Goal: Check status: Check status

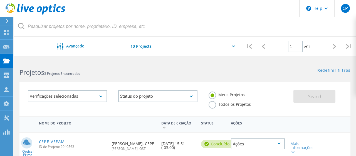
scroll to position [127, 0]
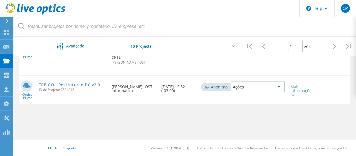
click at [148, 117] on div "Nome do Projeto Data de Criação Status Ações Optical Prime CEPE-VEEAM ID de Pro…" at bounding box center [184, 61] width 331 height 145
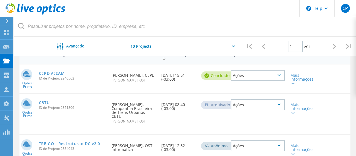
scroll to position [58, 0]
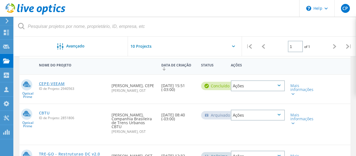
click at [51, 83] on link "CEPE-VEEAM" at bounding box center [52, 84] width 26 height 4
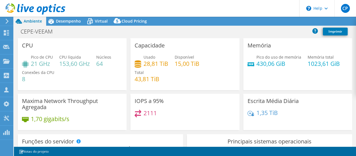
select select "USD"
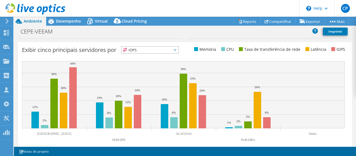
scroll to position [237, 0]
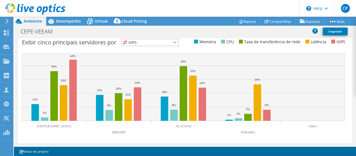
click at [176, 42] on icon at bounding box center [175, 42] width 3 height 2
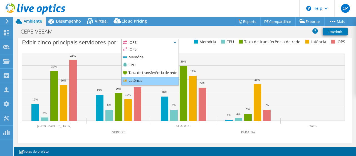
click at [139, 80] on li "Latência" at bounding box center [150, 81] width 57 height 8
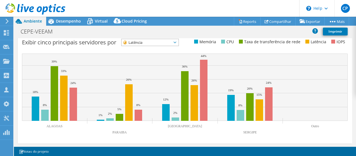
click at [147, 43] on span "Latência" at bounding box center [147, 42] width 50 height 7
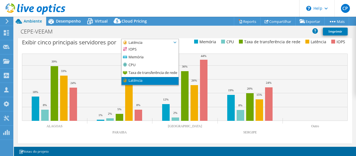
click at [145, 41] on span "Latência" at bounding box center [147, 42] width 50 height 7
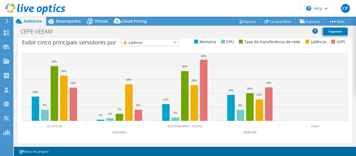
click at [142, 41] on span "Latência" at bounding box center [147, 42] width 50 height 7
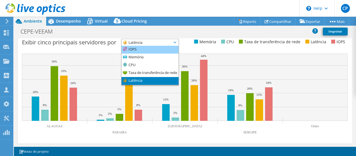
click at [136, 49] on li "IOPS" at bounding box center [150, 50] width 57 height 8
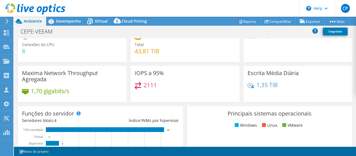
scroll to position [0, 0]
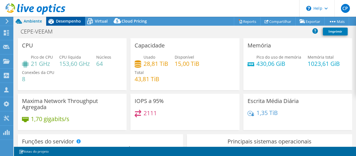
click at [70, 22] on span "Desempenho" at bounding box center [68, 20] width 25 height 5
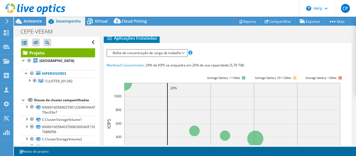
scroll to position [134, 0]
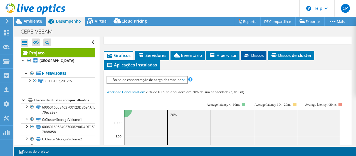
click at [250, 52] on span "Discos" at bounding box center [254, 55] width 20 height 6
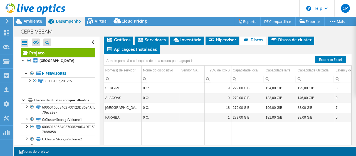
scroll to position [160, 0]
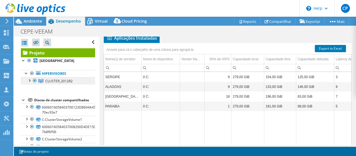
click at [56, 80] on span "CLUSTER_2012R2" at bounding box center [58, 80] width 27 height 5
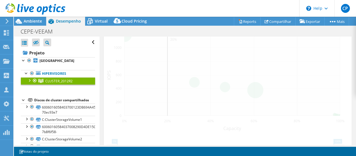
scroll to position [122, 0]
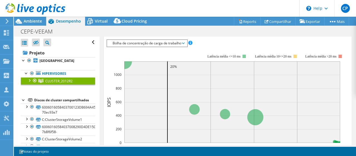
click at [32, 81] on div at bounding box center [29, 80] width 6 height 6
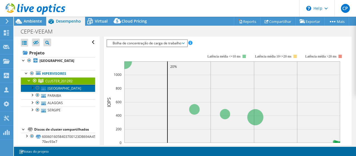
click at [53, 87] on link "[GEOGRAPHIC_DATA]" at bounding box center [58, 87] width 74 height 7
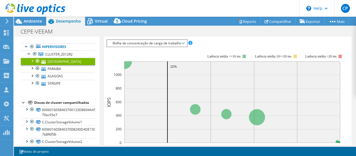
scroll to position [0, 0]
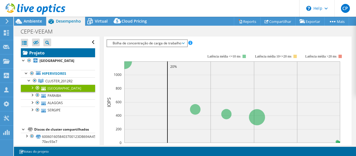
click at [40, 51] on link "Projeto" at bounding box center [58, 52] width 74 height 9
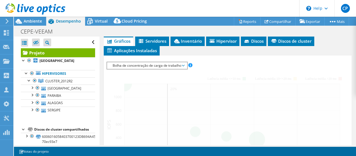
scroll to position [160, 0]
